Goal: Navigation & Orientation: Find specific page/section

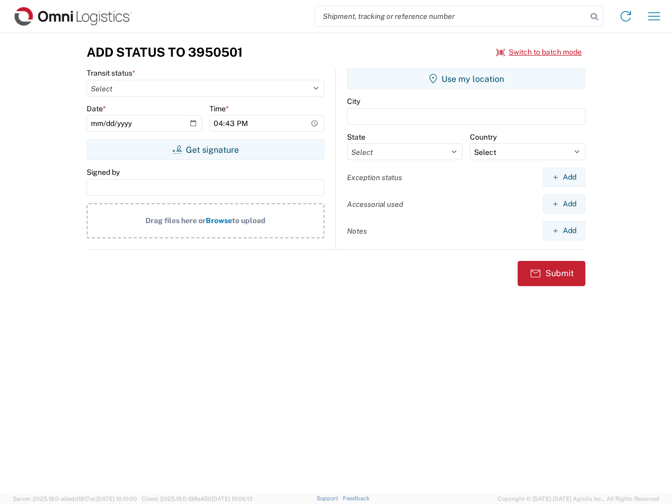
click at [451, 16] on input "search" at bounding box center [451, 16] width 272 height 20
click at [594, 17] on icon at bounding box center [594, 16] width 15 height 15
click at [626, 16] on icon at bounding box center [625, 16] width 17 height 17
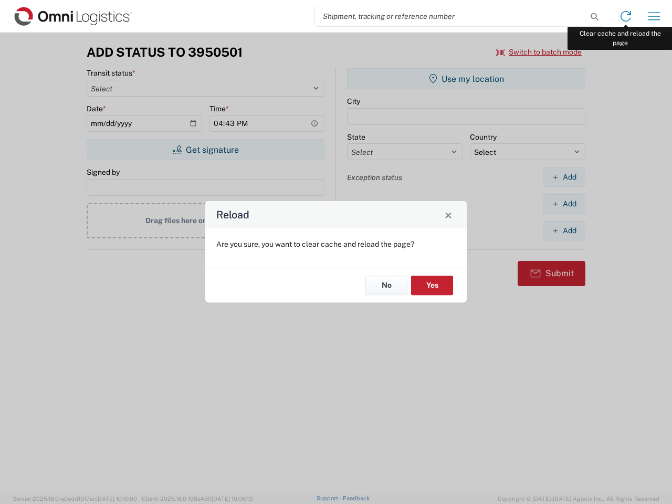
click at [654, 16] on div "Reload Are you sure, you want to clear cache and reload the page? No Yes" at bounding box center [336, 252] width 672 height 504
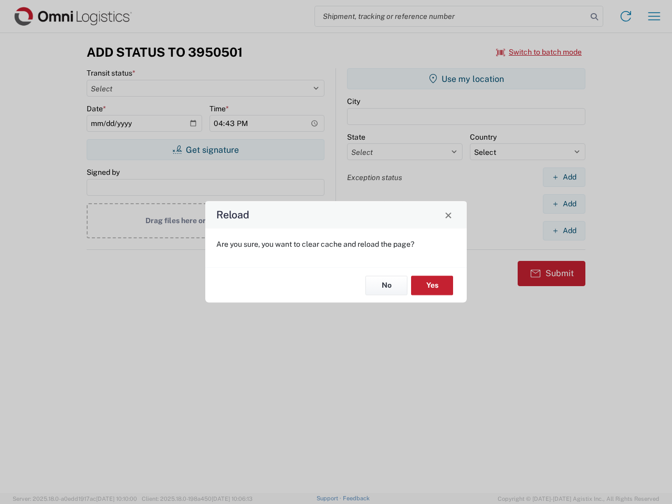
click at [539, 52] on div "Reload Are you sure, you want to clear cache and reload the page? No Yes" at bounding box center [336, 252] width 672 height 504
click at [205, 150] on div "Reload Are you sure, you want to clear cache and reload the page? No Yes" at bounding box center [336, 252] width 672 height 504
click at [466, 79] on div "Reload Are you sure, you want to clear cache and reload the page? No Yes" at bounding box center [336, 252] width 672 height 504
click at [564, 177] on div "Reload Are you sure, you want to clear cache and reload the page? No Yes" at bounding box center [336, 252] width 672 height 504
click at [564, 204] on div "Reload Are you sure, you want to clear cache and reload the page? No Yes" at bounding box center [336, 252] width 672 height 504
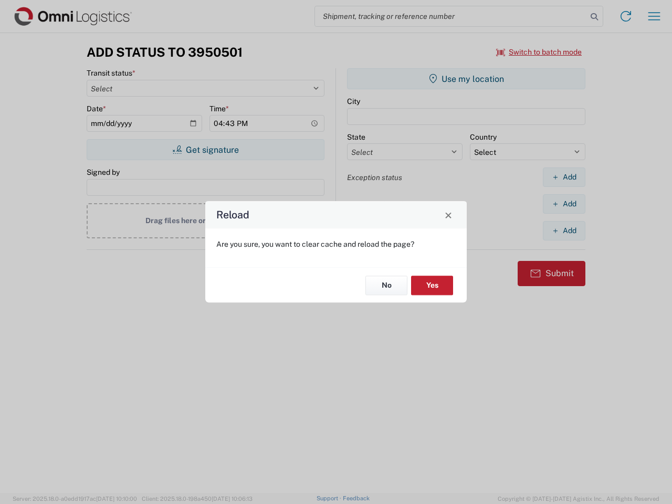
click at [564, 230] on div "Reload Are you sure, you want to clear cache and reload the page? No Yes" at bounding box center [336, 252] width 672 height 504
